Goal: Book appointment/travel/reservation

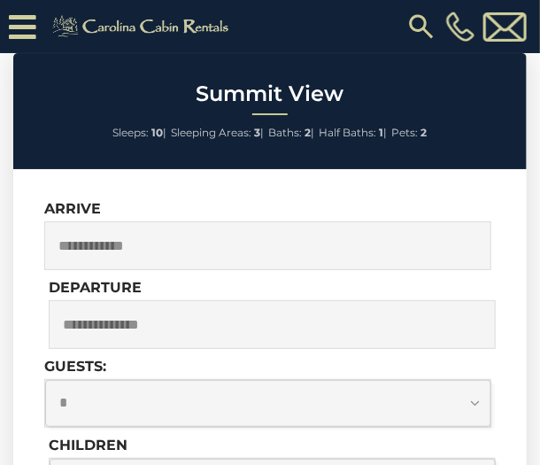
scroll to position [1302, 0]
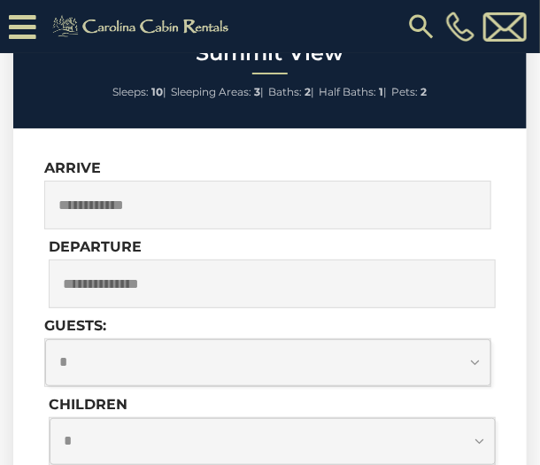
click at [378, 218] on input "text" at bounding box center [267, 205] width 447 height 49
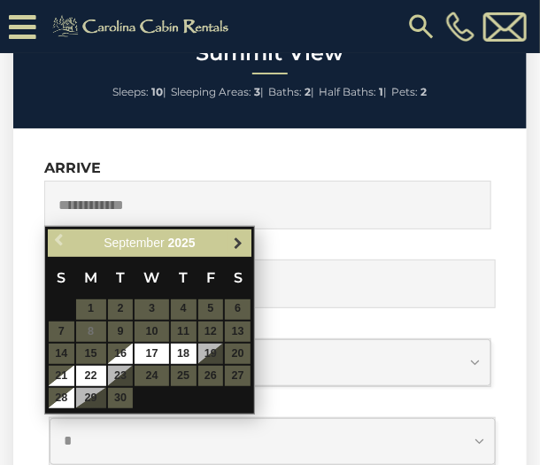
click at [239, 240] on span "Next" at bounding box center [239, 242] width 14 height 14
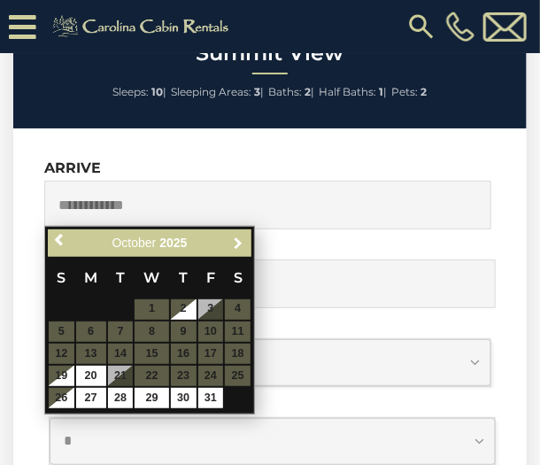
click at [239, 240] on span "Next" at bounding box center [239, 242] width 14 height 14
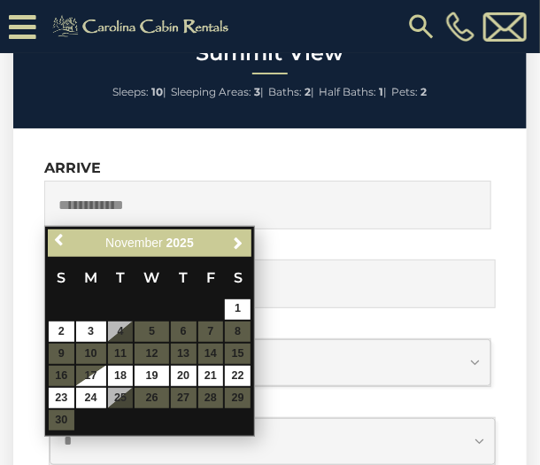
click at [239, 240] on span "Next" at bounding box center [239, 242] width 14 height 14
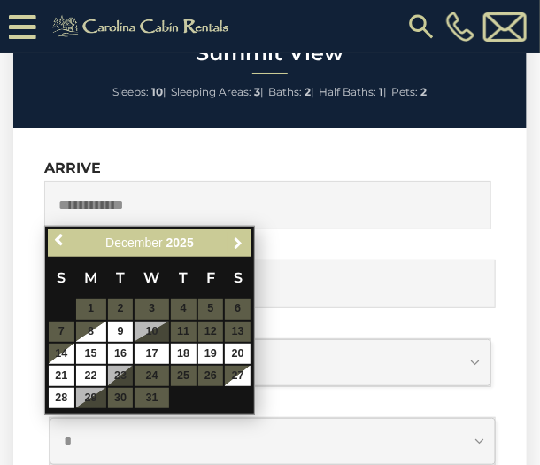
click at [239, 240] on span "Next" at bounding box center [239, 242] width 14 height 14
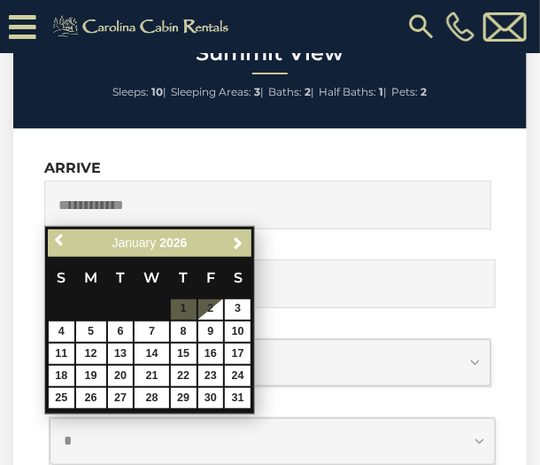
click at [239, 240] on span "Next" at bounding box center [239, 242] width 14 height 14
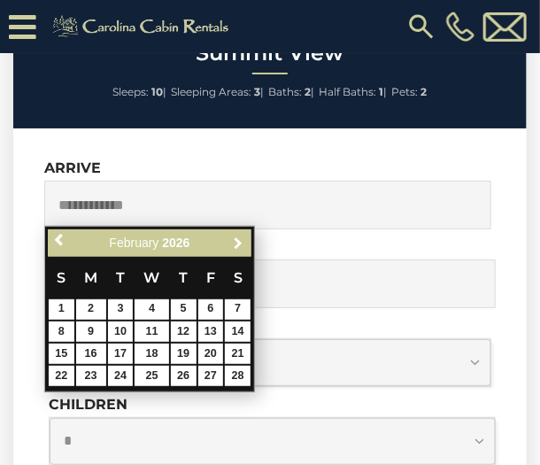
click at [239, 240] on span "Next" at bounding box center [239, 242] width 14 height 14
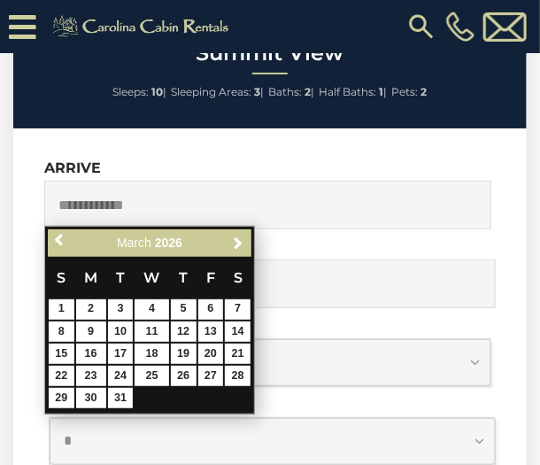
click at [239, 240] on span "Next" at bounding box center [239, 242] width 14 height 14
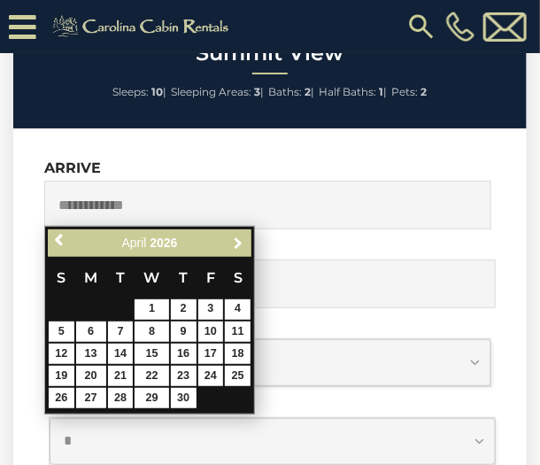
click at [239, 240] on span "Next" at bounding box center [239, 242] width 14 height 14
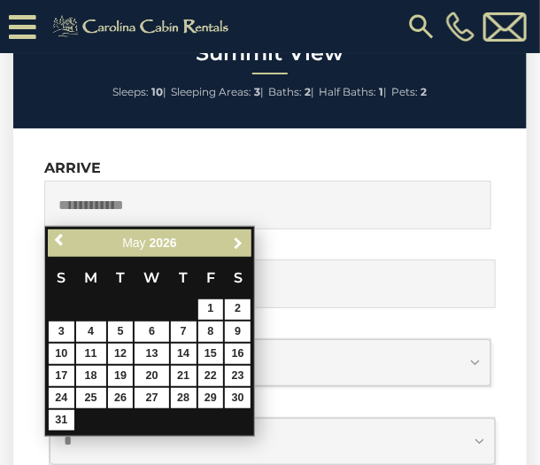
click at [239, 240] on span "Next" at bounding box center [239, 242] width 14 height 14
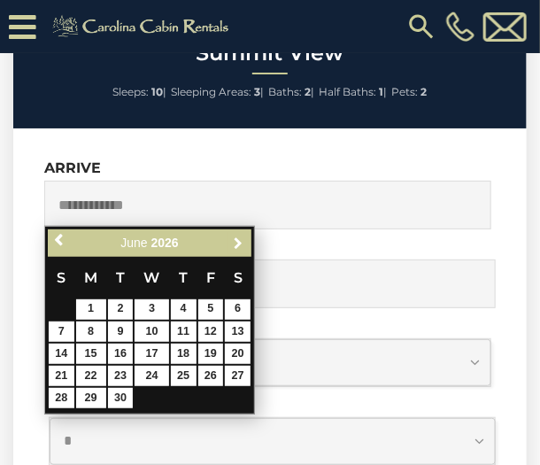
click at [239, 240] on span "Next" at bounding box center [239, 242] width 14 height 14
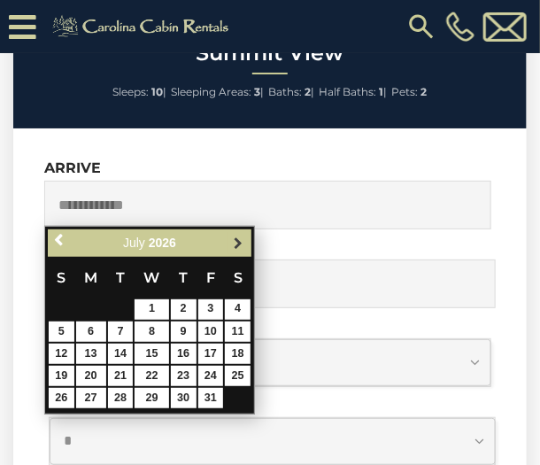
click at [235, 247] on span "Next" at bounding box center [239, 242] width 14 height 14
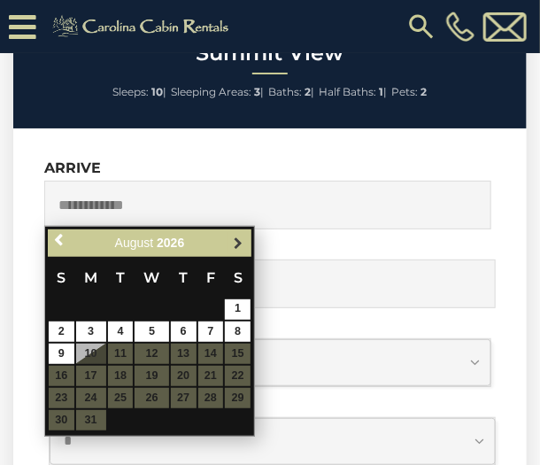
click at [237, 243] on span "Next" at bounding box center [239, 242] width 14 height 14
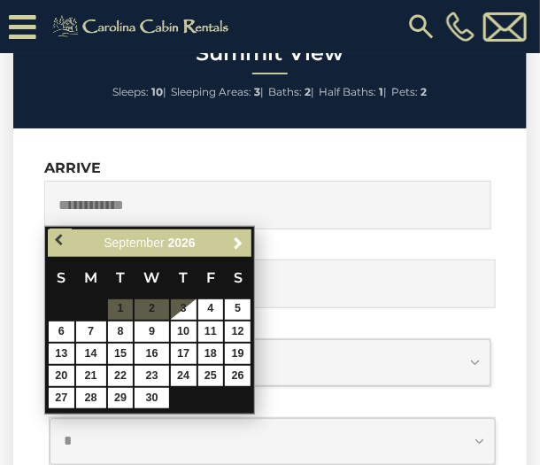
click at [58, 240] on span "Previous" at bounding box center [60, 240] width 14 height 14
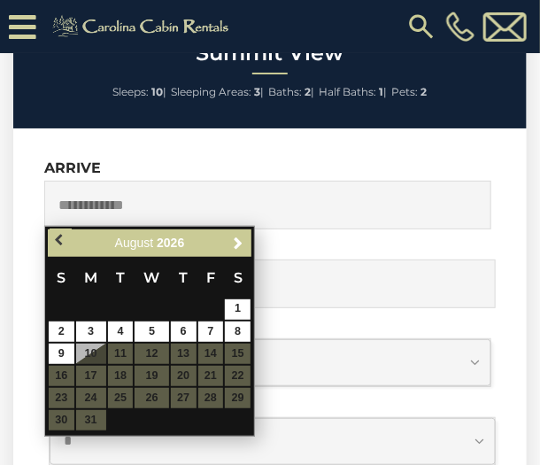
click at [63, 243] on span "Previous" at bounding box center [60, 240] width 14 height 14
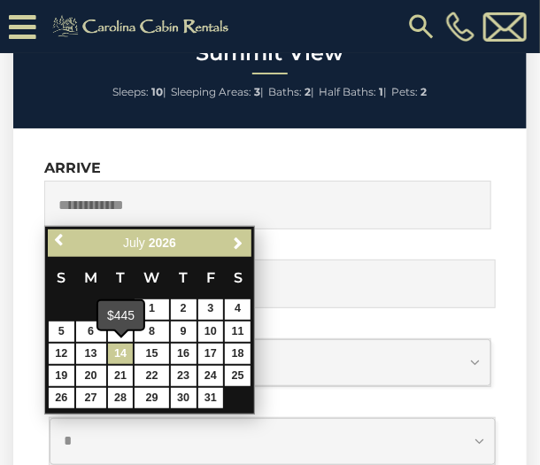
click at [123, 351] on link "14" at bounding box center [121, 353] width 26 height 20
type input "**********"
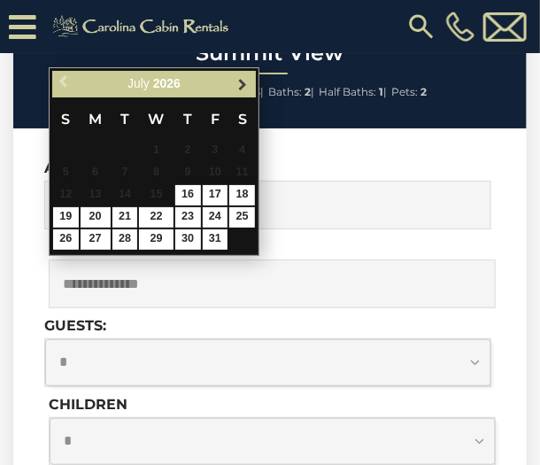
click at [243, 87] on span "Next" at bounding box center [243, 84] width 14 height 14
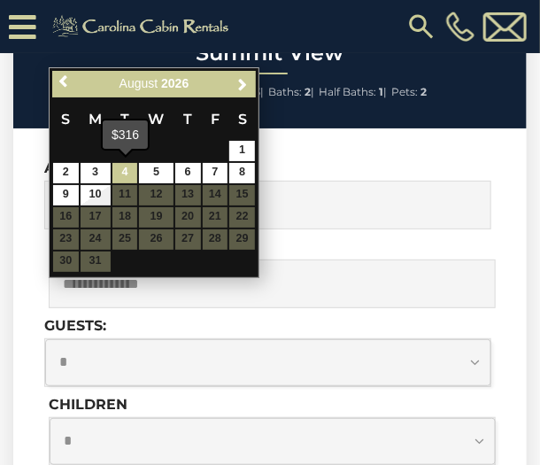
click at [123, 173] on link "4" at bounding box center [125, 173] width 26 height 20
type input "**********"
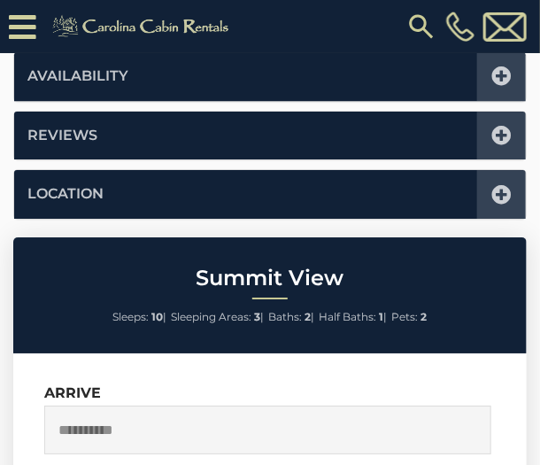
scroll to position [1350, 0]
